Goal: Task Accomplishment & Management: Use online tool/utility

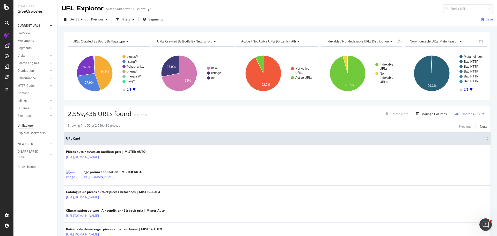
click at [318, 16] on div "[DATE] vs Previous Filters Segments Save" at bounding box center [277, 20] width 440 height 10
click at [85, 21] on div "[DATE]" at bounding box center [73, 20] width 23 height 8
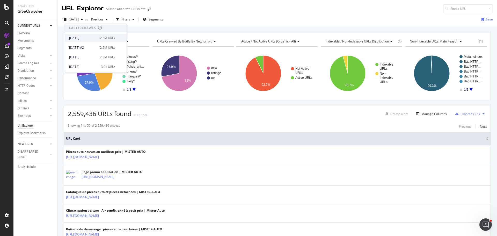
click at [96, 40] on div "[DATE] 2.5M URLs" at bounding box center [92, 38] width 46 height 5
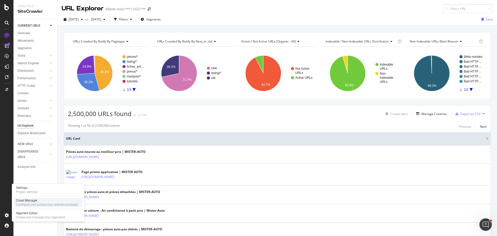
click at [34, 201] on div "Crawl Manager" at bounding box center [47, 200] width 62 height 4
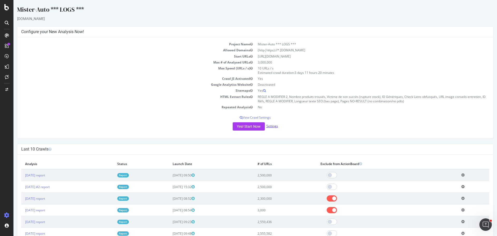
click at [272, 128] on link "Settings" at bounding box center [272, 126] width 12 height 4
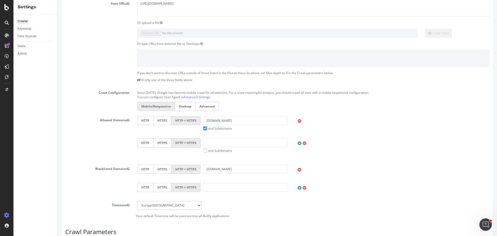
scroll to position [129, 0]
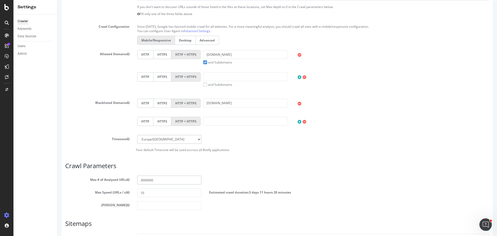
drag, startPoint x: 154, startPoint y: 180, endPoint x: 141, endPoint y: 180, distance: 13.0
click at [141, 180] on input "3000000" at bounding box center [169, 180] width 64 height 9
click at [148, 179] on input "3000000" at bounding box center [169, 180] width 64 height 9
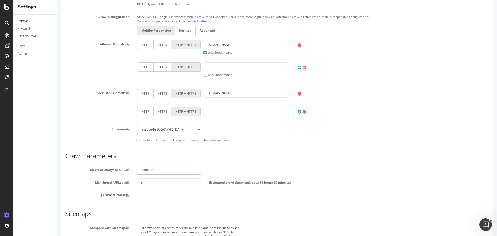
scroll to position [196, 0]
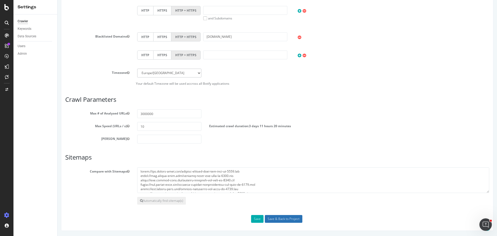
click at [280, 221] on input "Save & Back to Project" at bounding box center [284, 219] width 38 height 8
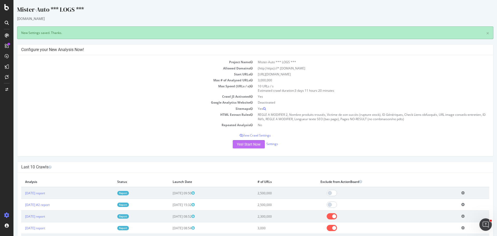
click at [257, 146] on button "Yes! Start Now" at bounding box center [249, 144] width 32 height 8
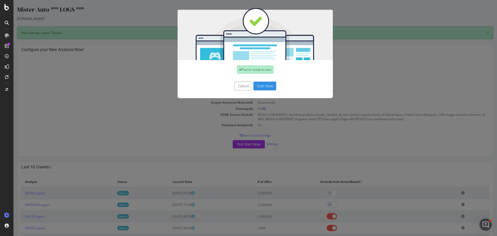
click at [270, 87] on button "Start Now" at bounding box center [264, 86] width 23 height 9
